Goal: Information Seeking & Learning: Learn about a topic

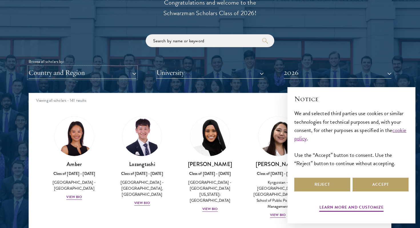
click at [118, 74] on button "Country and Region" at bounding box center [83, 73] width 108 height 12
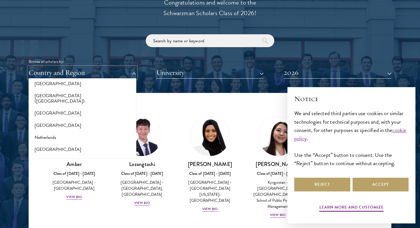
scroll to position [721, 0]
click at [78, 119] on button "[GEOGRAPHIC_DATA]" at bounding box center [82, 125] width 104 height 12
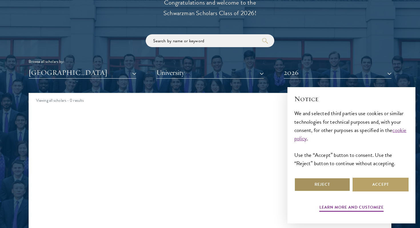
click at [337, 186] on button "Reject" at bounding box center [323, 185] width 56 height 14
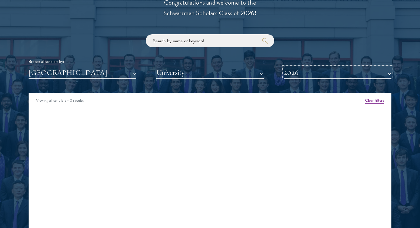
click at [352, 75] on button "2026" at bounding box center [338, 73] width 108 height 12
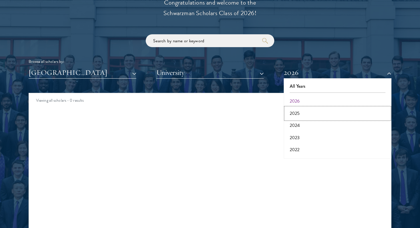
click at [328, 113] on button "2025" at bounding box center [338, 114] width 104 height 12
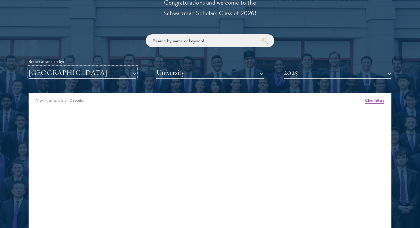
click at [129, 72] on button "[GEOGRAPHIC_DATA]" at bounding box center [83, 73] width 108 height 12
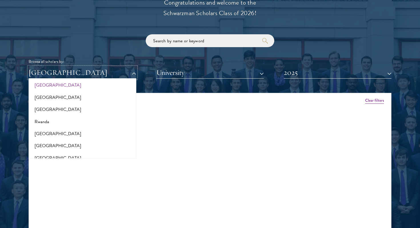
scroll to position [907, 0]
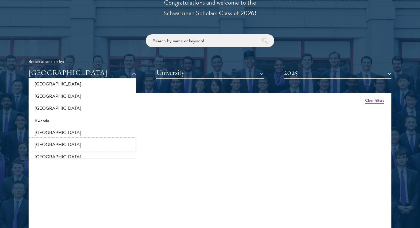
click at [76, 139] on button "[GEOGRAPHIC_DATA]" at bounding box center [82, 145] width 104 height 12
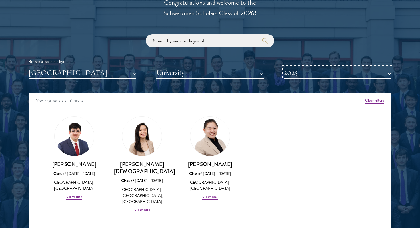
click at [356, 75] on button "2025" at bounding box center [338, 73] width 108 height 12
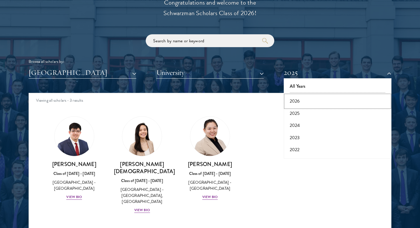
click at [308, 102] on button "2026" at bounding box center [338, 101] width 104 height 12
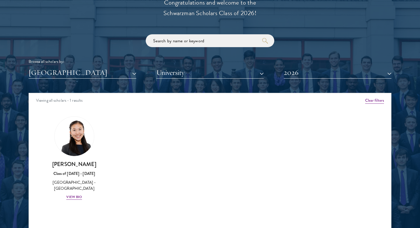
scroll to position [673, 0]
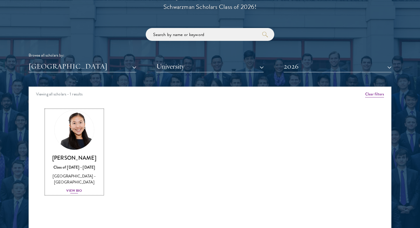
click at [73, 192] on div "View Bio" at bounding box center [74, 190] width 16 height 5
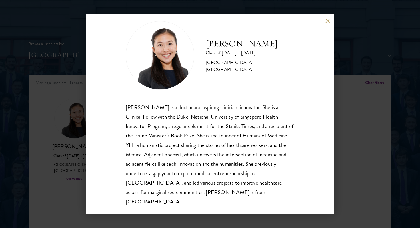
scroll to position [821, 0]
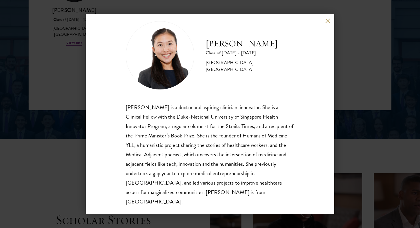
click at [326, 20] on button at bounding box center [327, 20] width 5 height 5
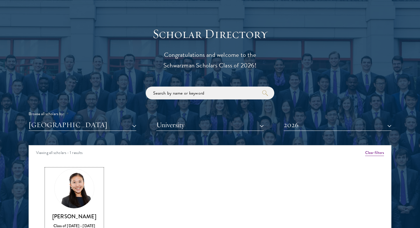
scroll to position [673, 0]
